Goal: Navigation & Orientation: Find specific page/section

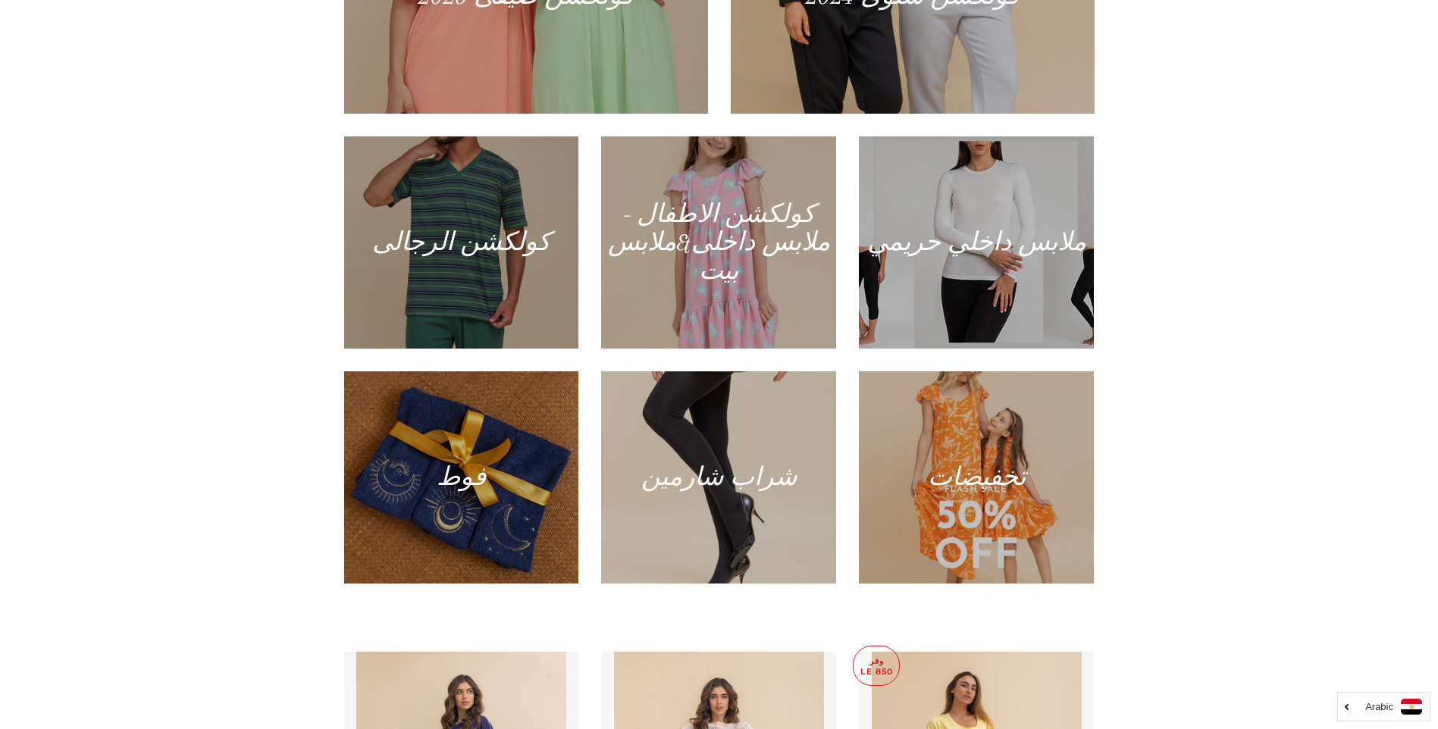
scroll to position [1137, 0]
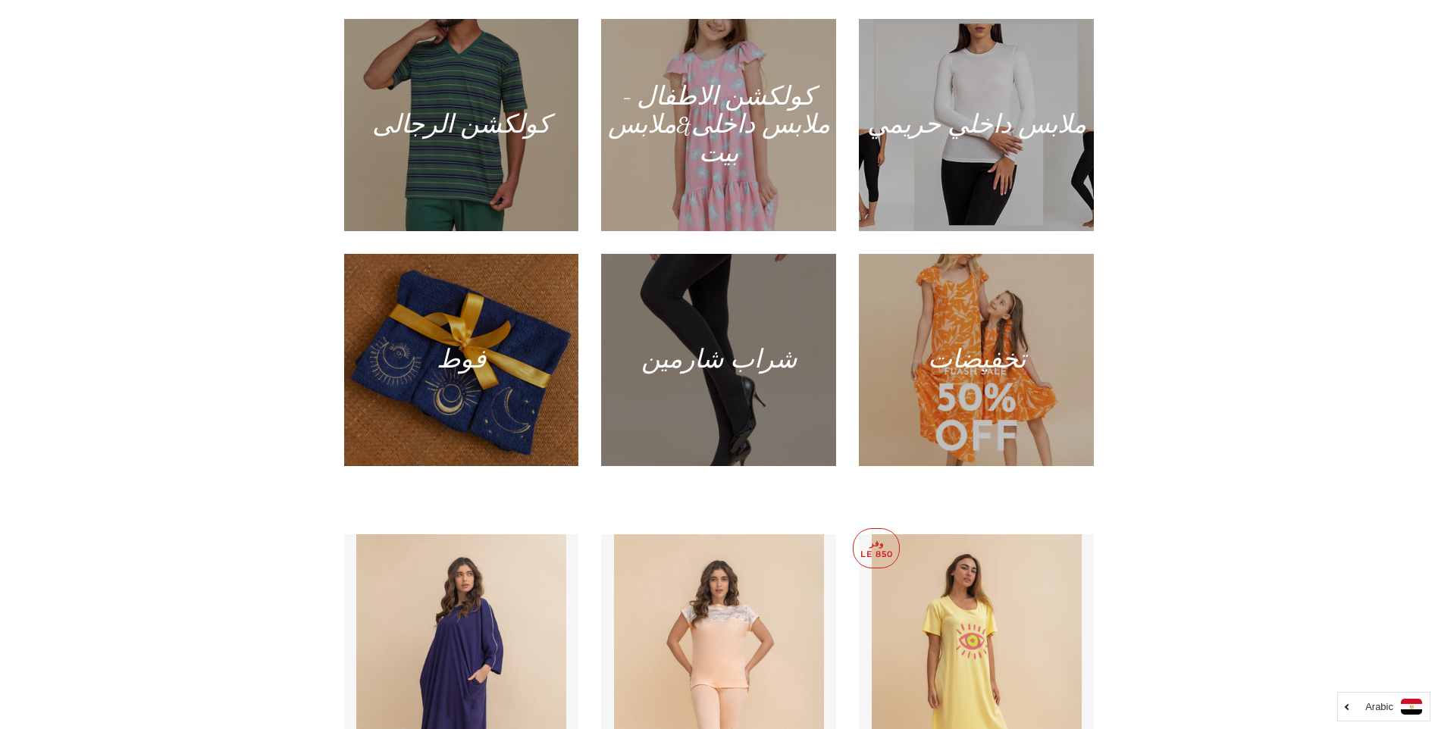
click at [814, 282] on div at bounding box center [719, 360] width 242 height 218
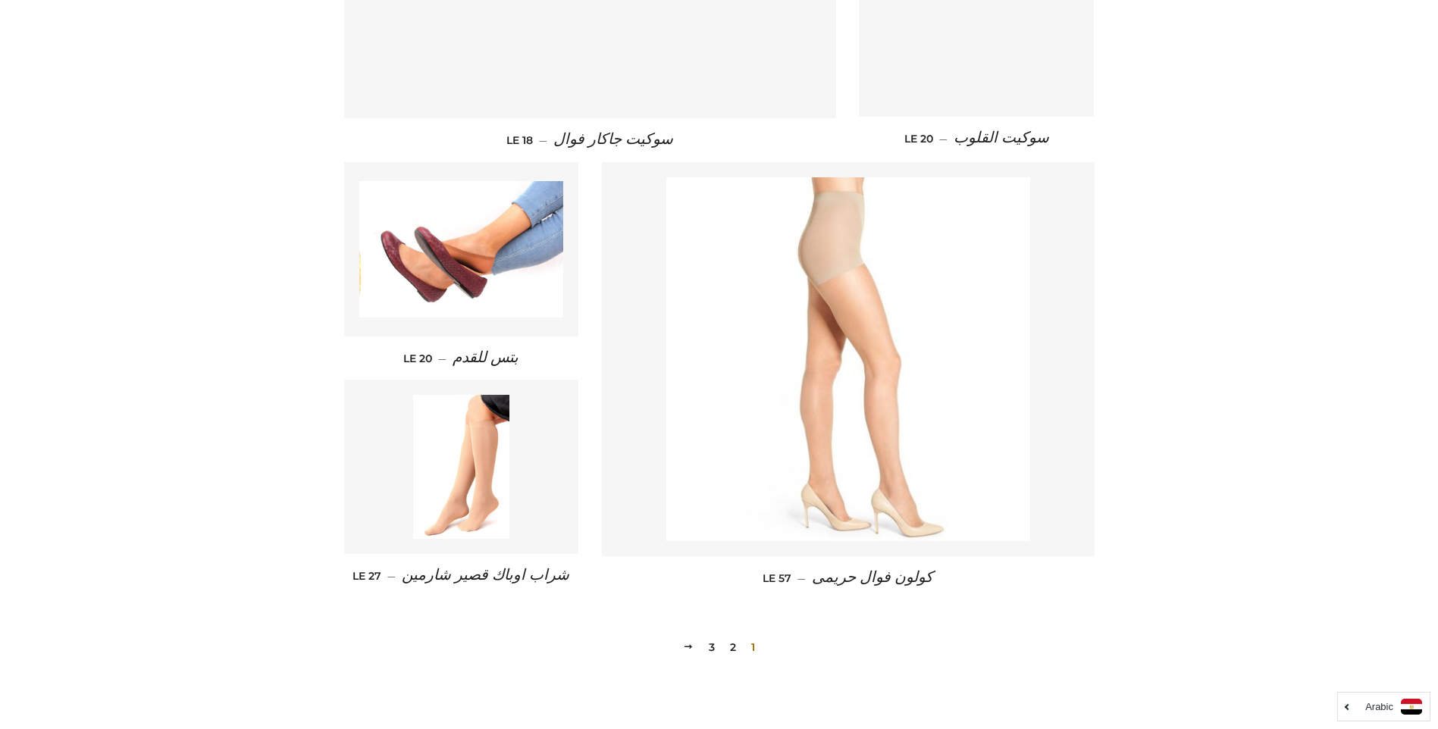
scroll to position [2002, 0]
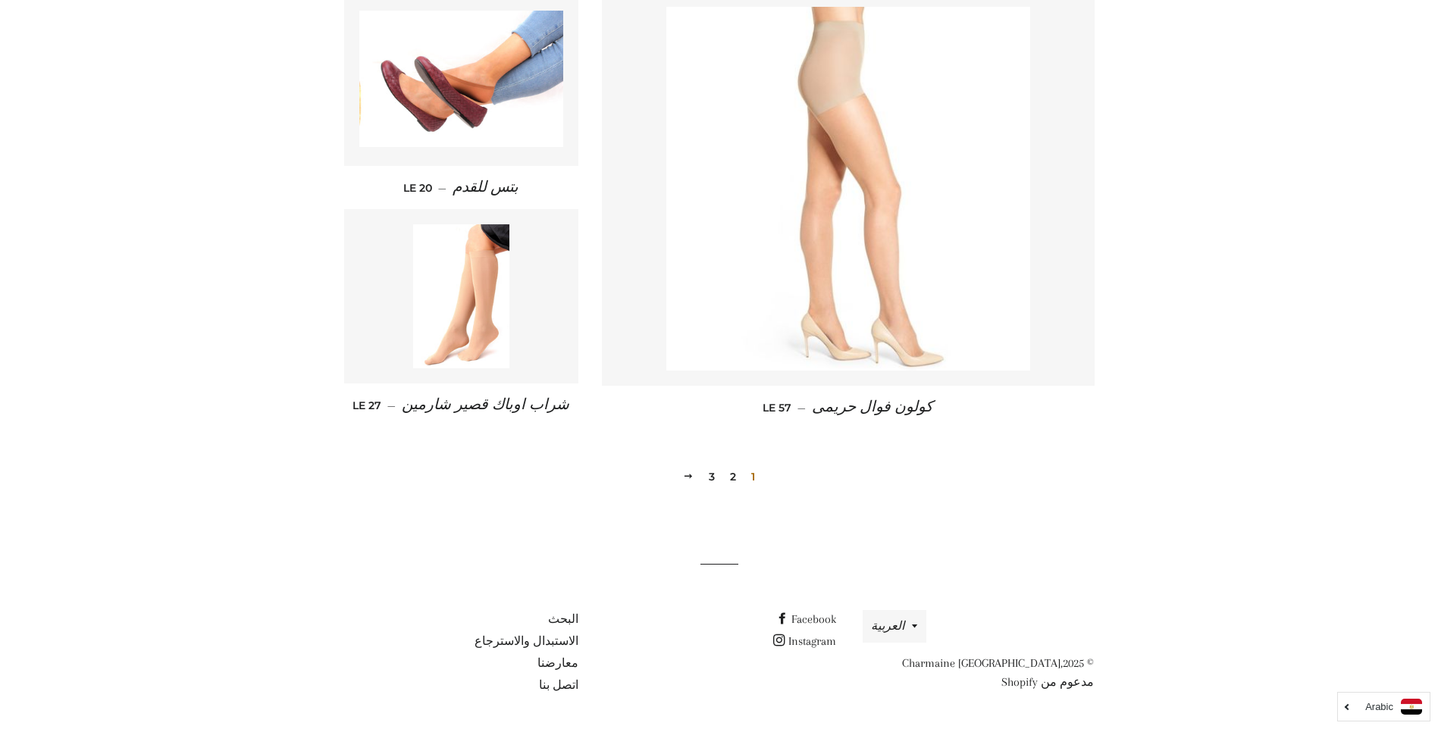
click at [735, 471] on link "2" at bounding box center [733, 476] width 18 height 23
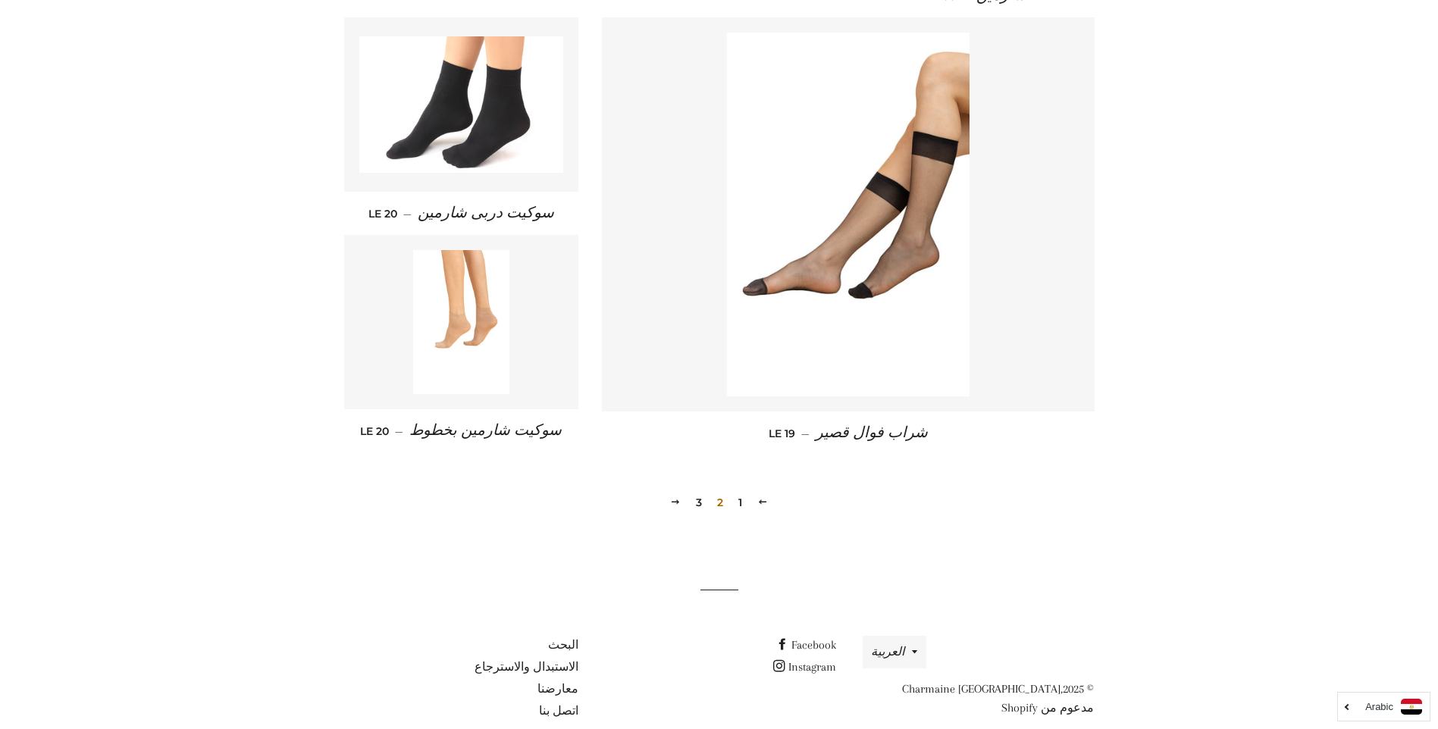
scroll to position [2019, 0]
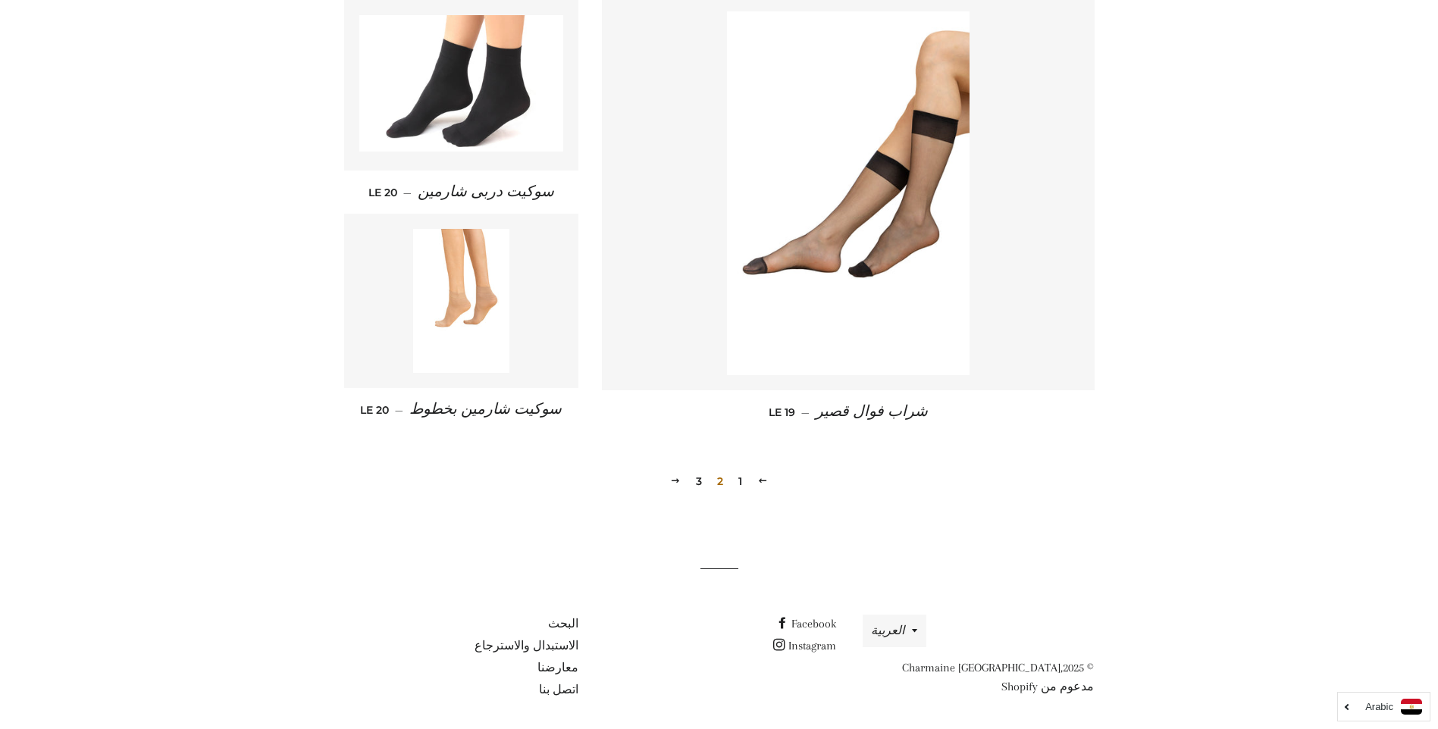
click at [699, 481] on link "3" at bounding box center [699, 481] width 18 height 23
